Goal: Complete application form

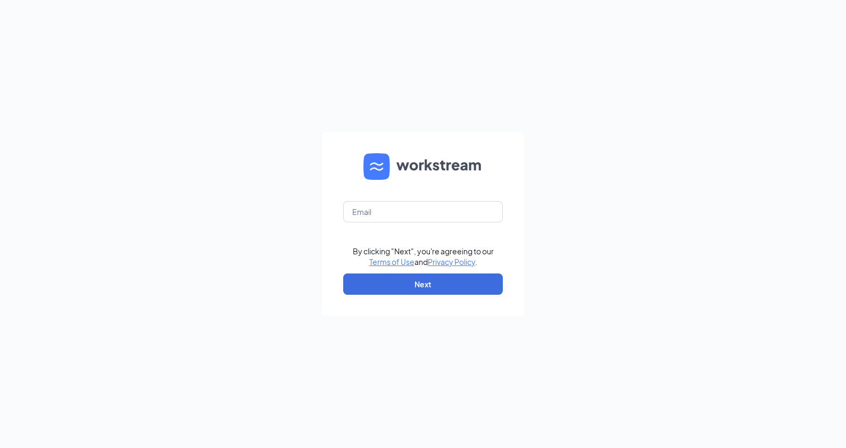
click at [481, 196] on form "By clicking "Next", you're agreeing to our Terms of Use and Privacy Policy . Ne…" at bounding box center [423, 224] width 202 height 184
click at [472, 216] on input "text" at bounding box center [423, 211] width 160 height 21
type input "steve.sharp@msventuresco.com"
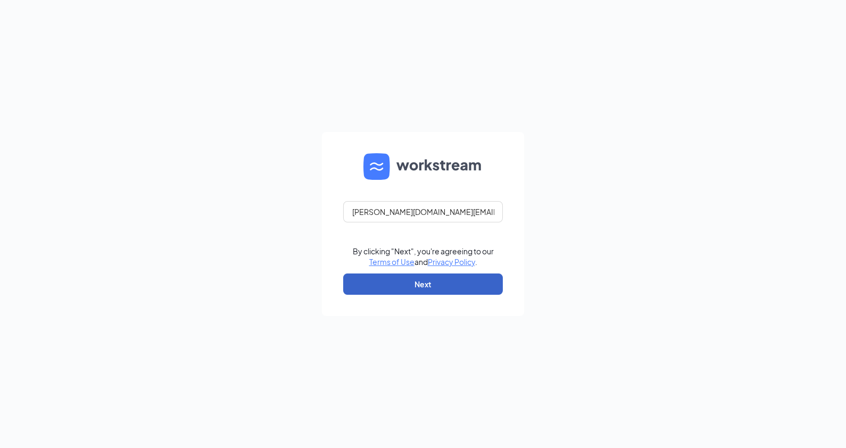
click at [442, 282] on button "Next" at bounding box center [423, 283] width 160 height 21
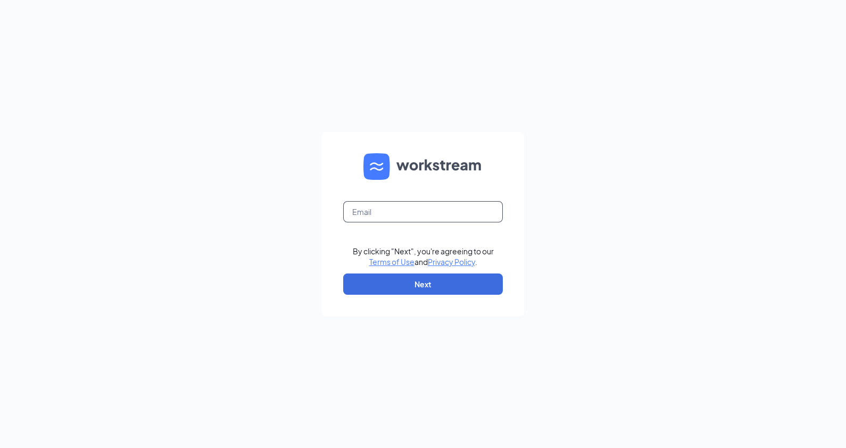
click at [465, 207] on input "text" at bounding box center [423, 211] width 160 height 21
type input "steve.sharp@msventuresco.com"
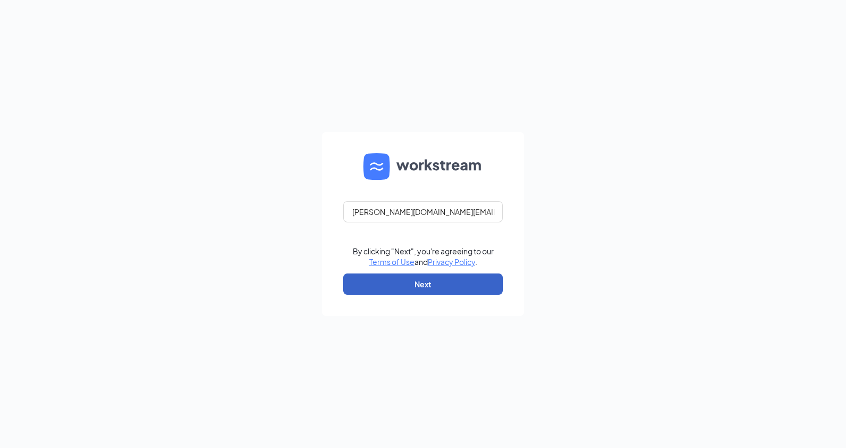
click at [463, 276] on button "Next" at bounding box center [423, 283] width 160 height 21
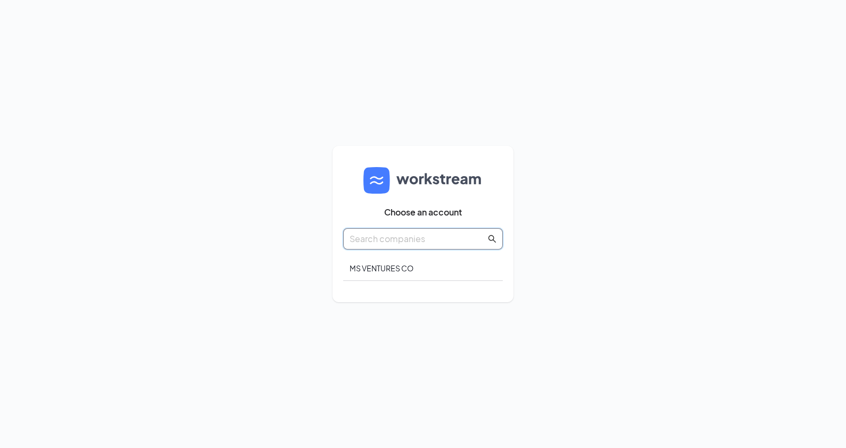
click at [450, 235] on input "text" at bounding box center [417, 238] width 136 height 13
click at [396, 269] on div "MS VENTURES CO" at bounding box center [423, 268] width 160 height 25
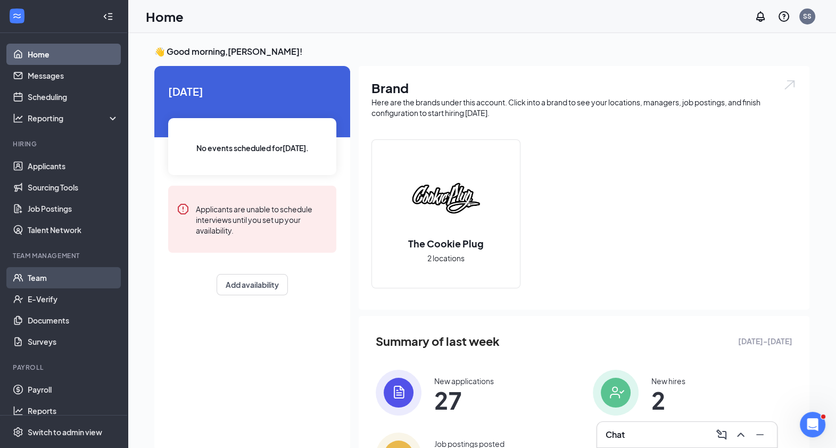
click at [68, 274] on link "Team" at bounding box center [73, 277] width 91 height 21
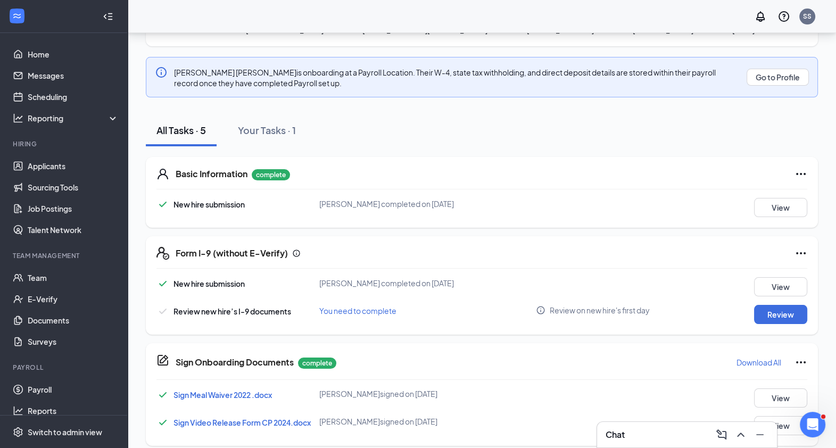
scroll to position [125, 0]
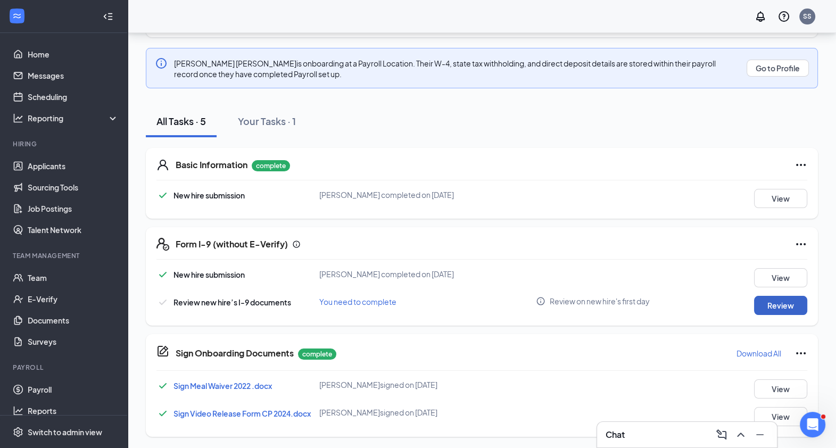
click at [793, 301] on button "Review" at bounding box center [780, 305] width 53 height 19
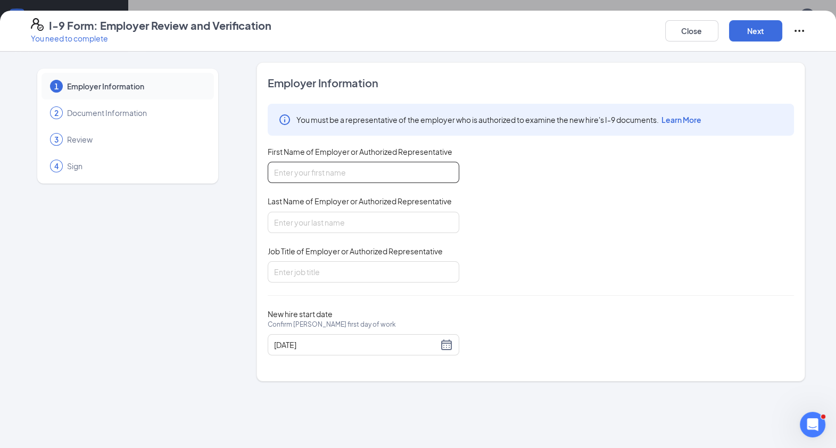
click at [415, 170] on input "First Name of Employer or Authorized Representative" at bounding box center [363, 172] width 191 height 21
type input "[PERSON_NAME]"
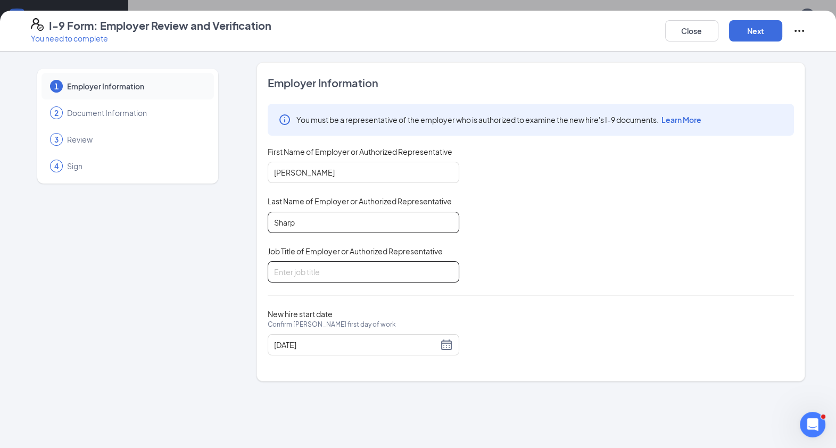
type input "Sharp"
click at [378, 274] on input "Job Title of Employer or Authorized Representative" at bounding box center [363, 271] width 191 height 21
type input "Owner"
click at [756, 28] on button "Next" at bounding box center [755, 30] width 53 height 21
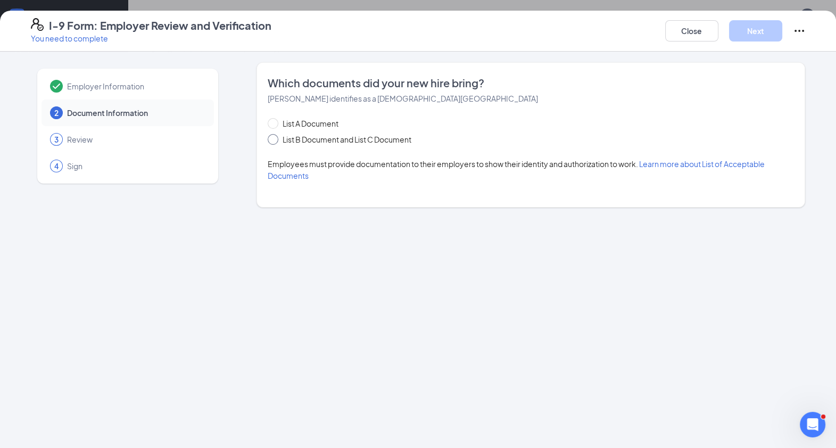
click at [330, 138] on span "List B Document and List C Document" at bounding box center [346, 140] width 137 height 12
click at [275, 138] on input "List B Document and List C Document" at bounding box center [271, 137] width 7 height 7
radio input "true"
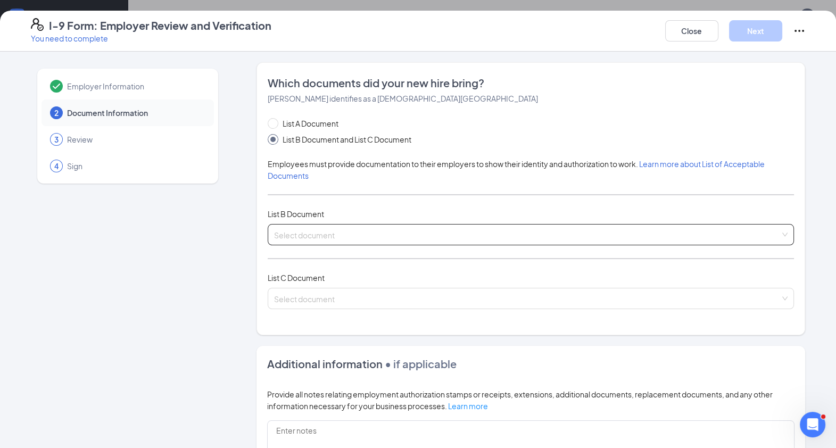
click at [344, 244] on span at bounding box center [527, 234] width 506 height 20
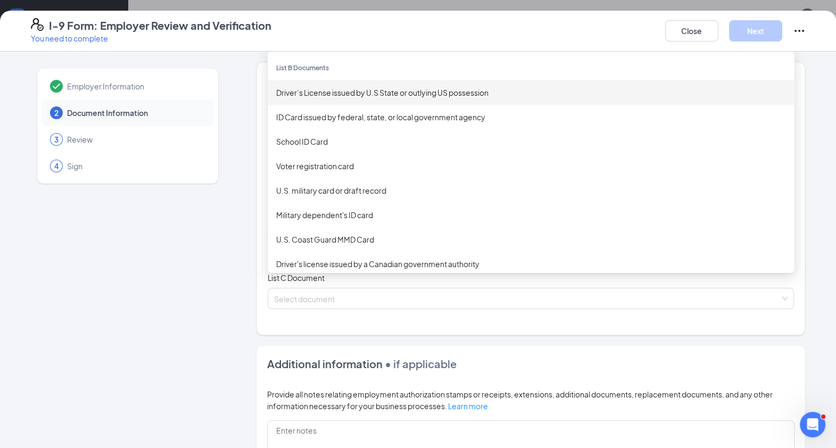
click at [390, 89] on div "Driver’s License issued by U.S State or outlying US possession" at bounding box center [531, 93] width 510 height 12
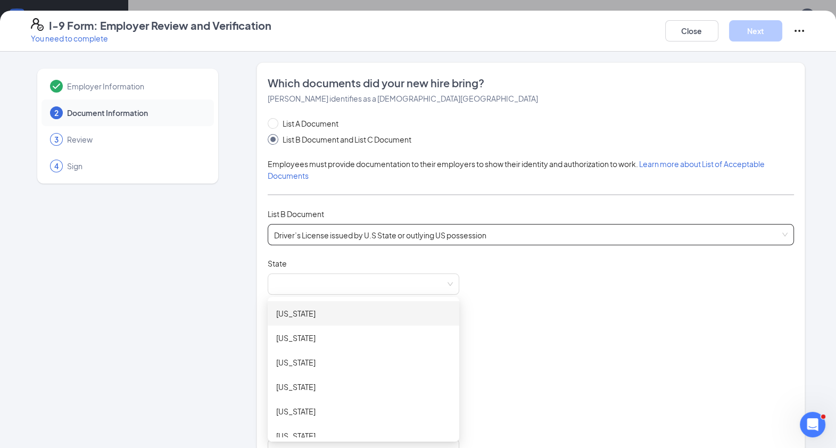
drag, startPoint x: 365, startPoint y: 279, endPoint x: 193, endPoint y: 390, distance: 204.6
click at [193, 390] on div "Employer Information 2 Document Information 3 Review 4 Sign" at bounding box center [128, 447] width 194 height 770
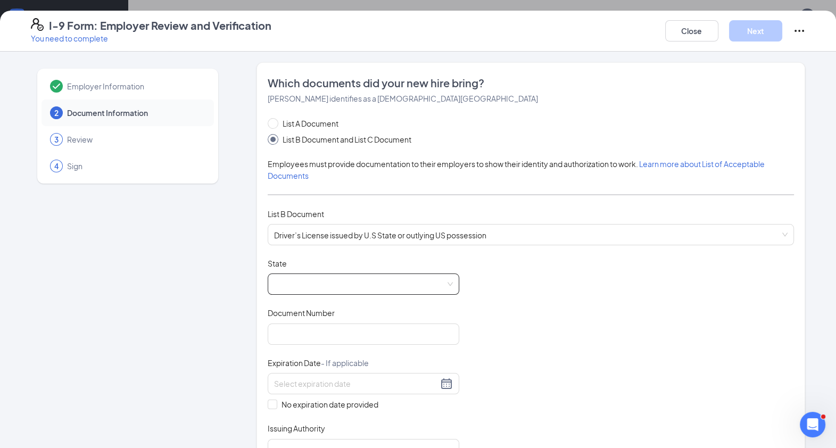
click at [389, 285] on span at bounding box center [363, 284] width 179 height 20
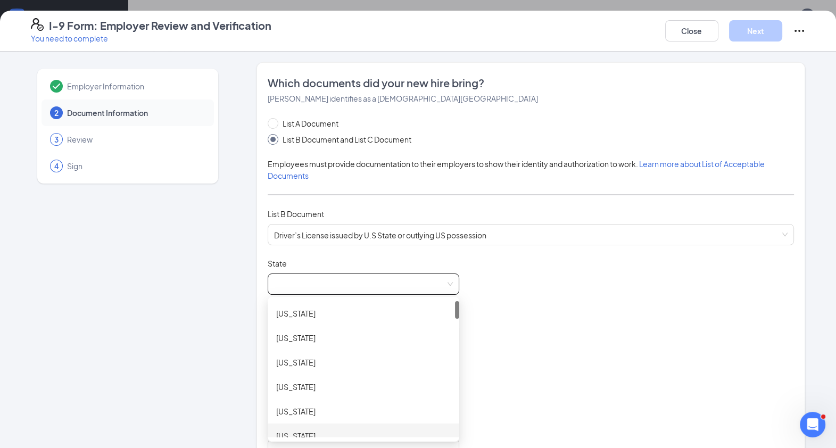
click at [346, 432] on div "[US_STATE]" at bounding box center [363, 436] width 174 height 12
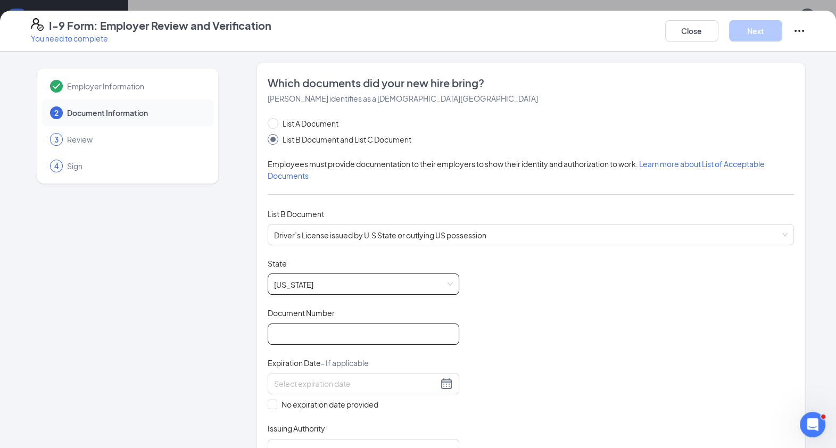
click at [336, 335] on input "Document Number" at bounding box center [363, 333] width 191 height 21
type input "Y6912984"
click at [438, 386] on div at bounding box center [363, 383] width 179 height 13
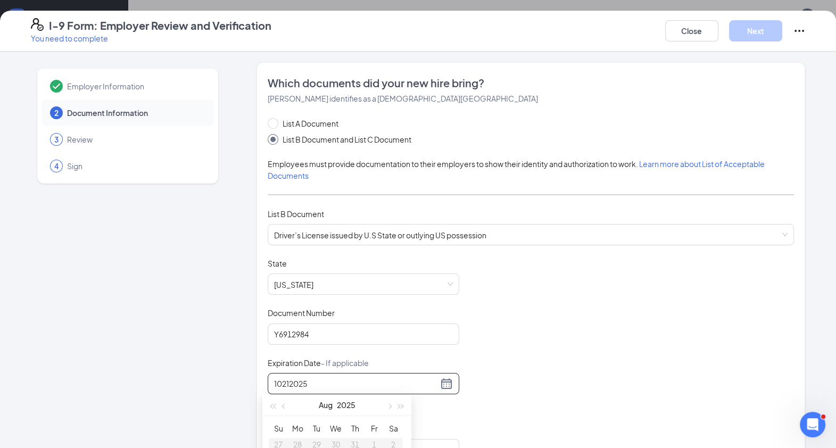
type input "10212025"
click at [519, 378] on div "Document Title Driver’s License issued by U.S State or outlying US possession S…" at bounding box center [531, 359] width 526 height 202
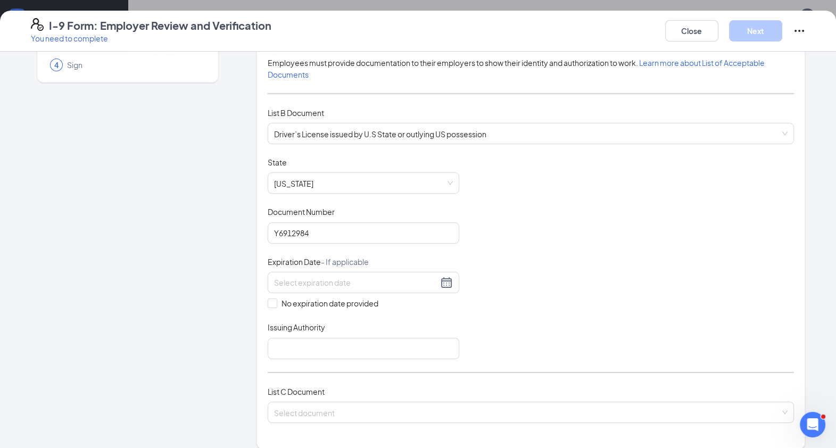
scroll to position [111, 0]
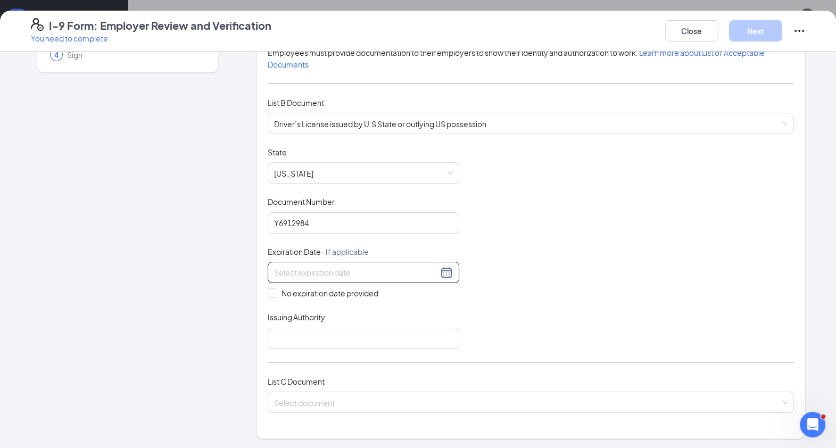
click at [446, 266] on div at bounding box center [363, 272] width 179 height 13
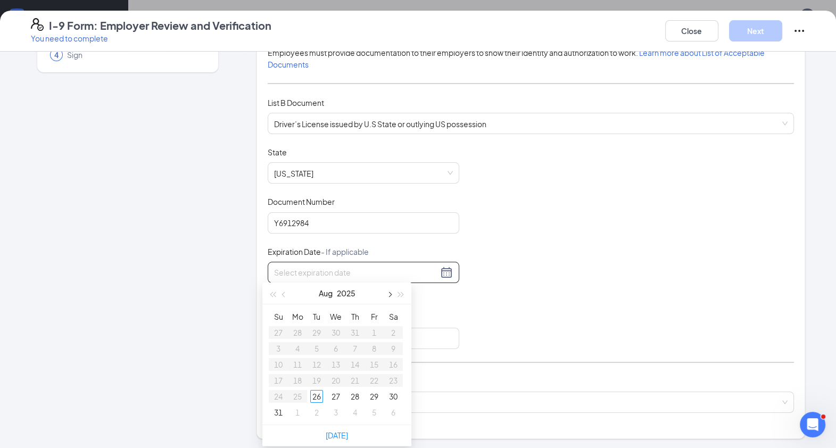
click at [389, 296] on span "button" at bounding box center [388, 294] width 5 height 5
type input "[DATE]"
click at [316, 381] on div "21" at bounding box center [316, 380] width 13 height 13
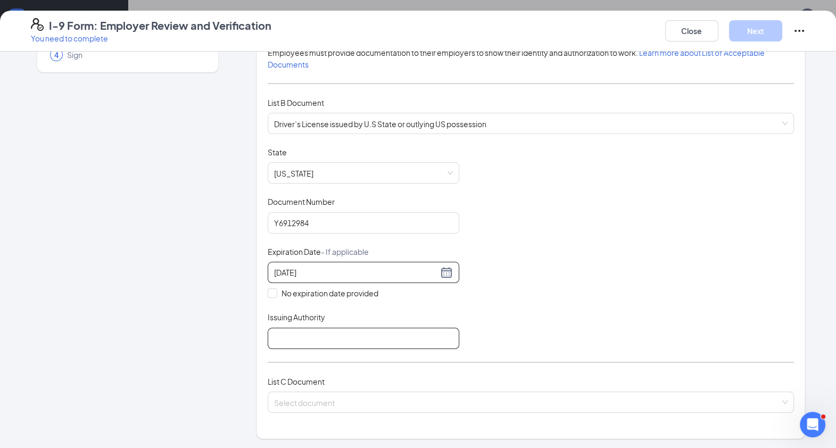
click at [440, 331] on input "Issuing Authority" at bounding box center [363, 338] width 191 height 21
type input "DMV"
click at [617, 234] on div "Document Title Driver’s License issued by U.S State or outlying US possession S…" at bounding box center [531, 248] width 526 height 202
click at [587, 392] on input "search" at bounding box center [527, 400] width 506 height 16
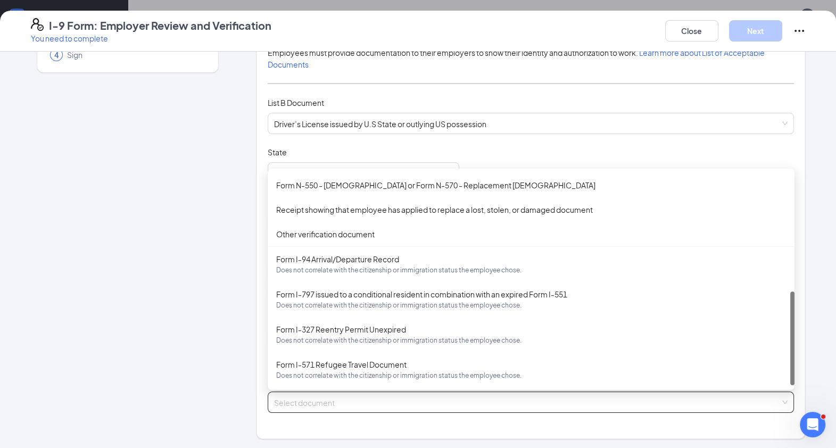
scroll to position [271, 0]
drag, startPoint x: 786, startPoint y: 248, endPoint x: 777, endPoint y: 322, distance: 74.4
click at [776, 359] on div "Form N-550 - [DEMOGRAPHIC_DATA] or Form N-570 - Replacement [DEMOGRAPHIC_DATA] …" at bounding box center [531, 279] width 527 height 213
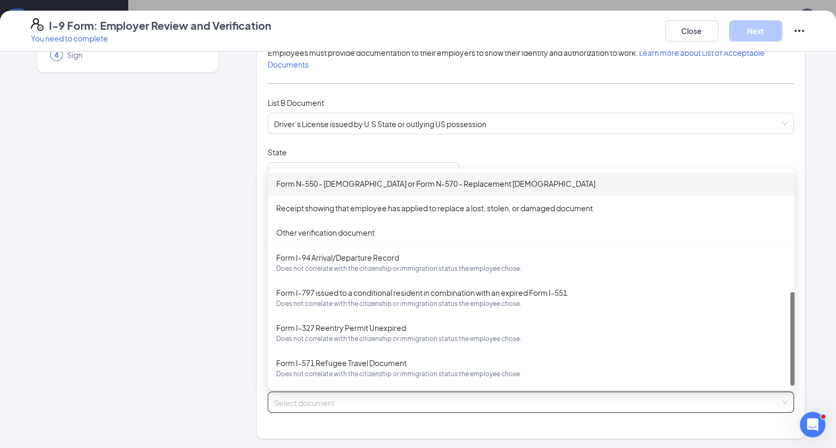
click at [790, 191] on div at bounding box center [792, 279] width 4 height 213
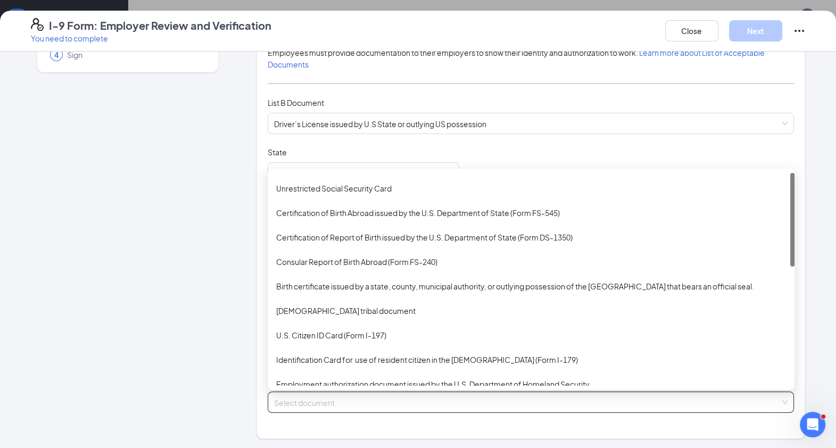
scroll to position [0, 0]
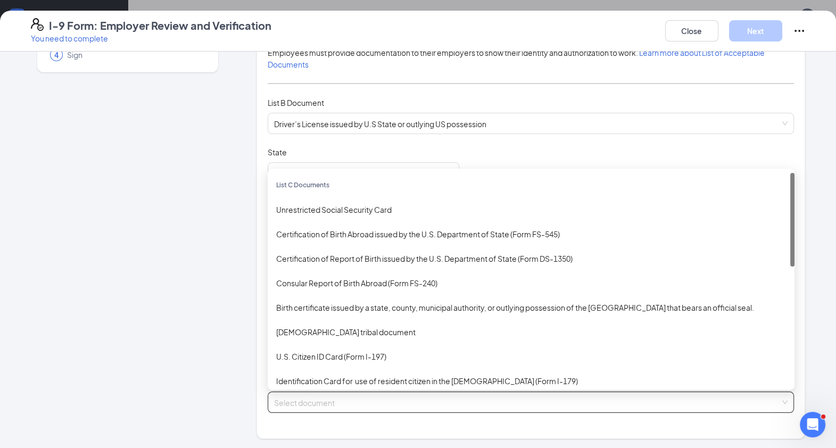
drag, startPoint x: 785, startPoint y: 313, endPoint x: 776, endPoint y: 185, distance: 129.1
drag, startPoint x: 776, startPoint y: 185, endPoint x: 371, endPoint y: 205, distance: 404.8
click at [371, 205] on div "Unrestricted Social Security Card" at bounding box center [531, 210] width 510 height 12
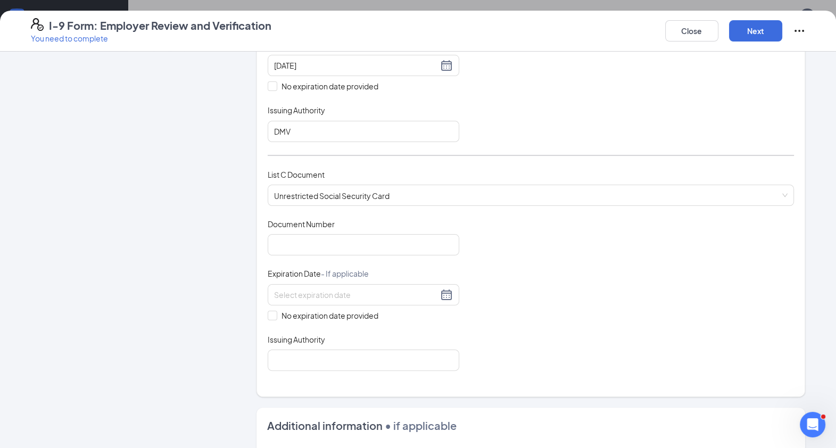
scroll to position [328, 0]
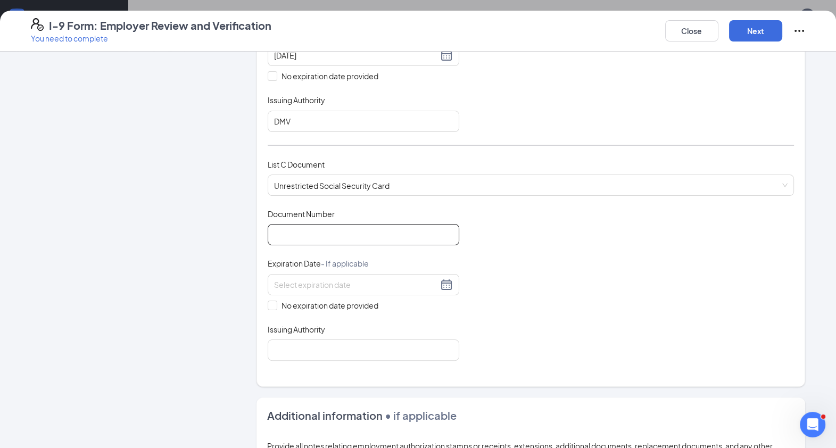
click at [429, 235] on input "Document Number" at bounding box center [363, 234] width 191 height 21
type input "619354498"
click at [439, 343] on input "Issuing Authority" at bounding box center [363, 349] width 191 height 21
type input "SS"
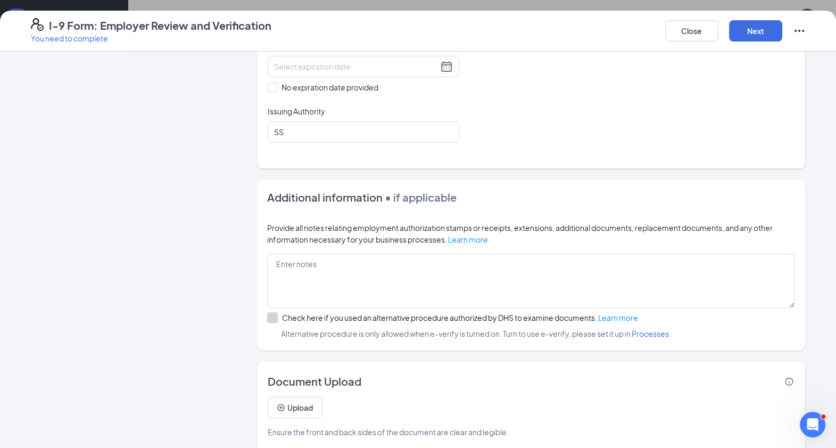
scroll to position [125, 0]
click at [763, 29] on button "Next" at bounding box center [755, 30] width 53 height 21
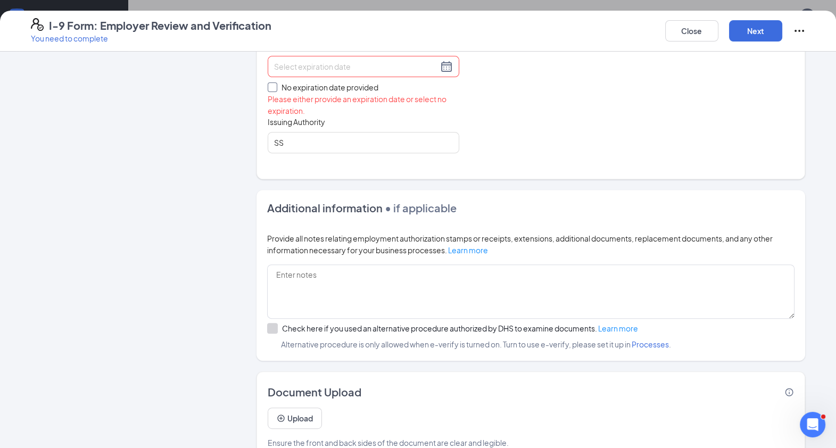
click at [271, 82] on span at bounding box center [273, 87] width 10 height 10
click at [271, 82] on input "No expiration date provided" at bounding box center [271, 85] width 7 height 7
checkbox input "true"
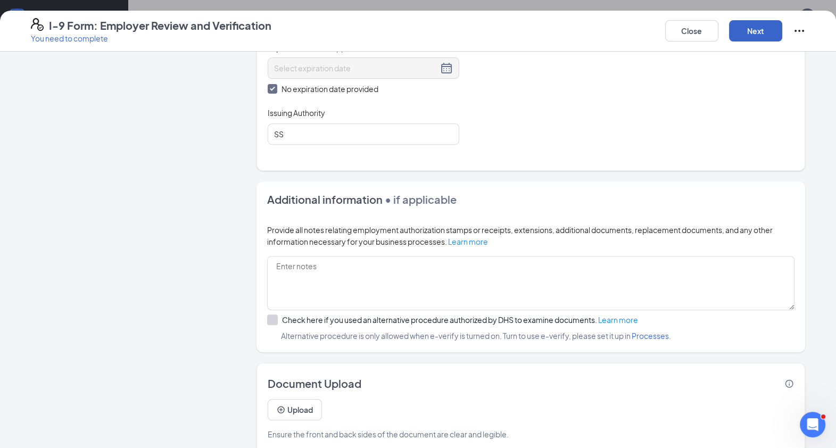
click at [751, 31] on button "Next" at bounding box center [755, 30] width 53 height 21
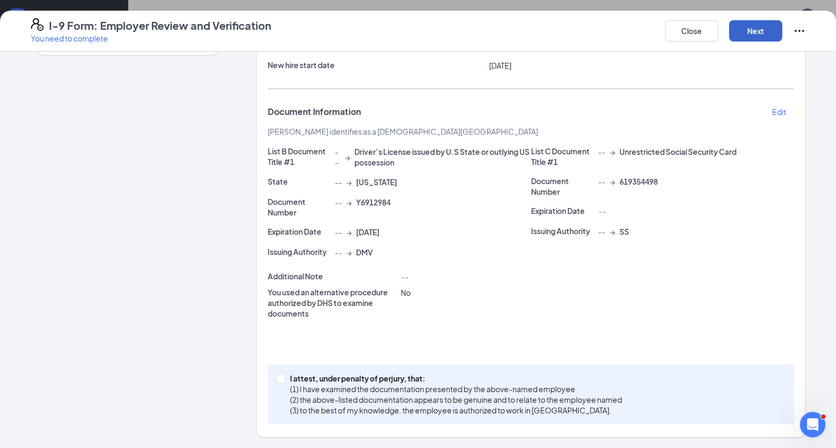
scroll to position [127, 0]
click at [278, 376] on span at bounding box center [281, 381] width 10 height 10
click at [278, 376] on input "I attest, under penalty of [PERSON_NAME], that: (1) I have examined the documen…" at bounding box center [279, 379] width 7 height 7
checkbox input "true"
click at [756, 32] on button "Next" at bounding box center [755, 30] width 53 height 21
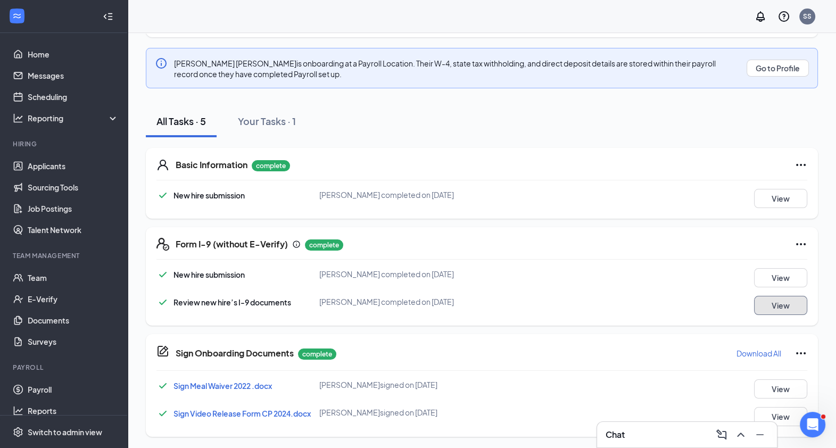
scroll to position [0, 0]
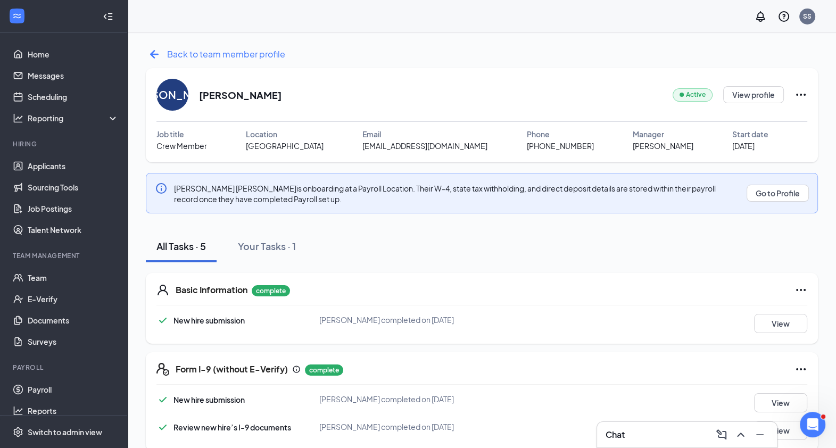
click at [158, 53] on icon "ArrowLeftNew" at bounding box center [154, 54] width 17 height 17
